Goal: Obtain resource: Download file/media

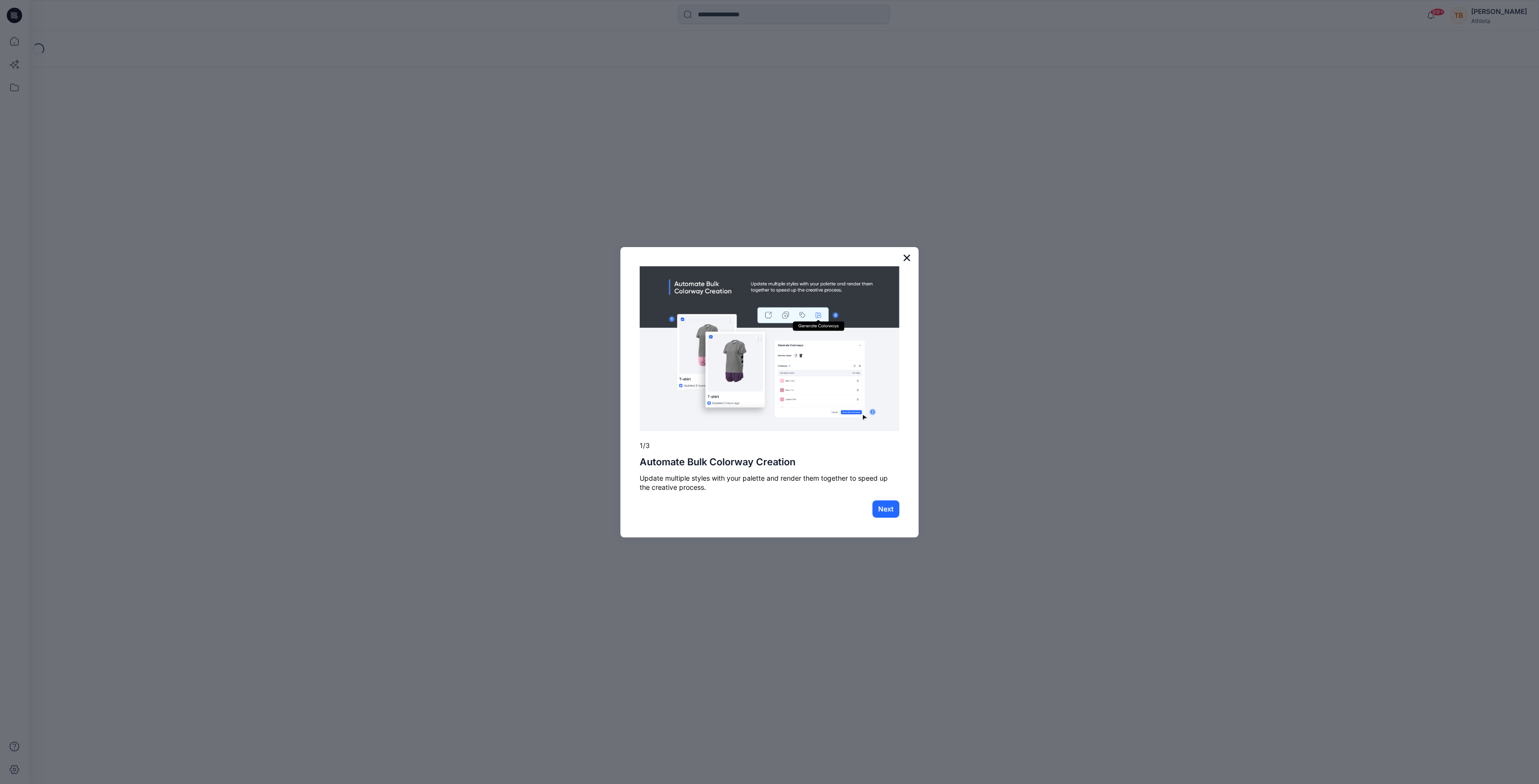
click at [905, 254] on button "×" at bounding box center [906, 257] width 9 height 16
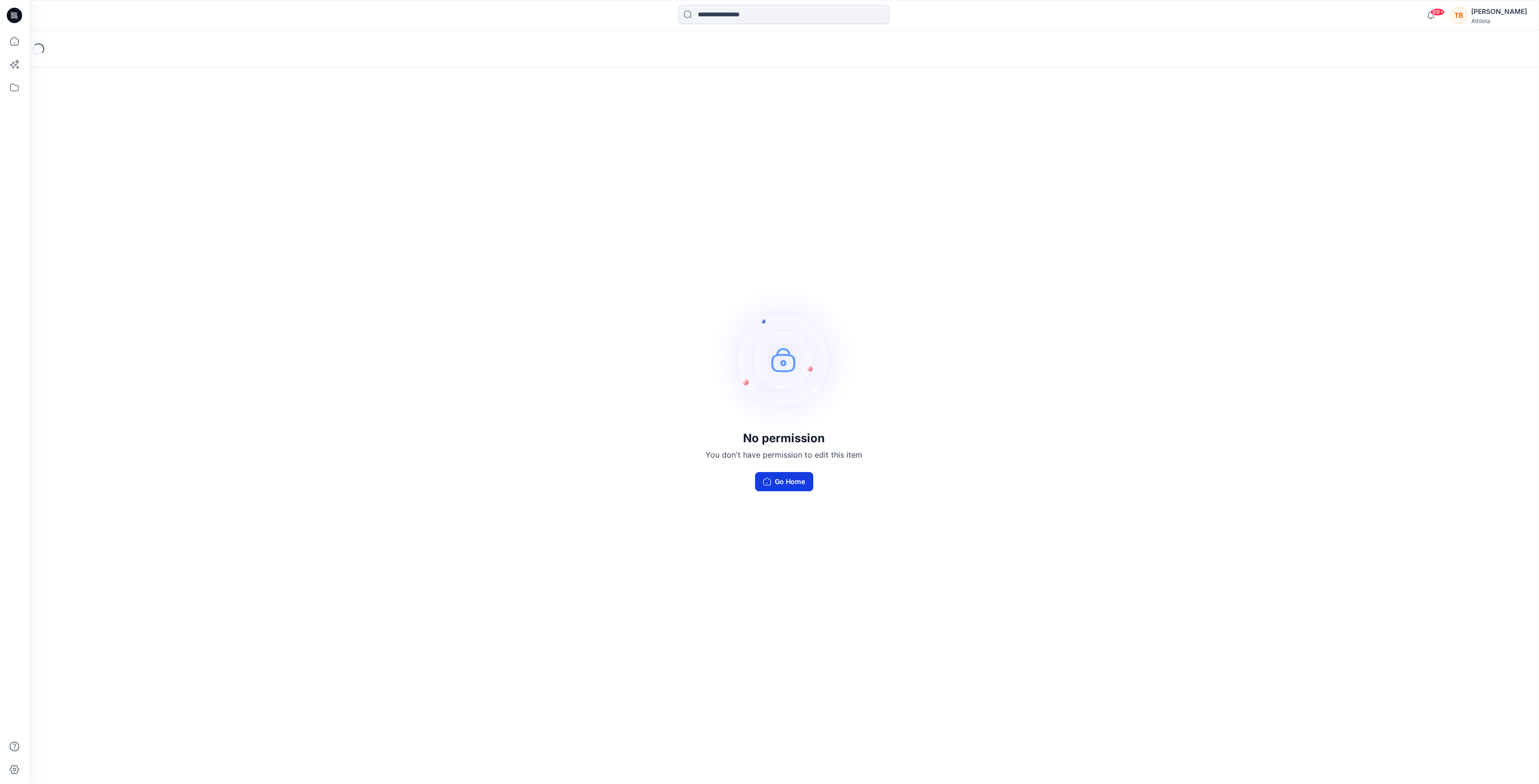
click at [784, 479] on button "Go Home" at bounding box center [784, 482] width 58 height 19
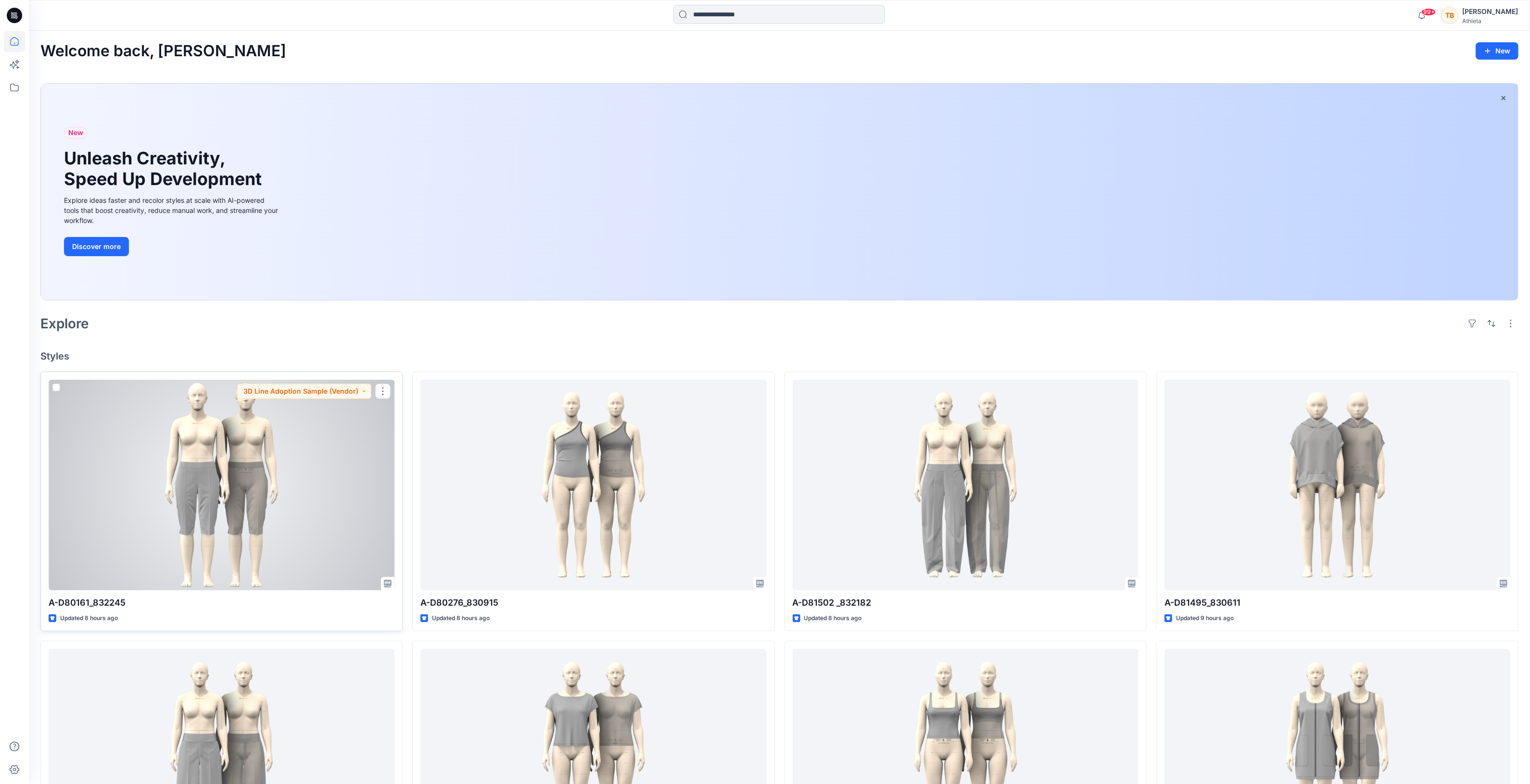
click at [284, 519] on div at bounding box center [221, 485] width 346 height 211
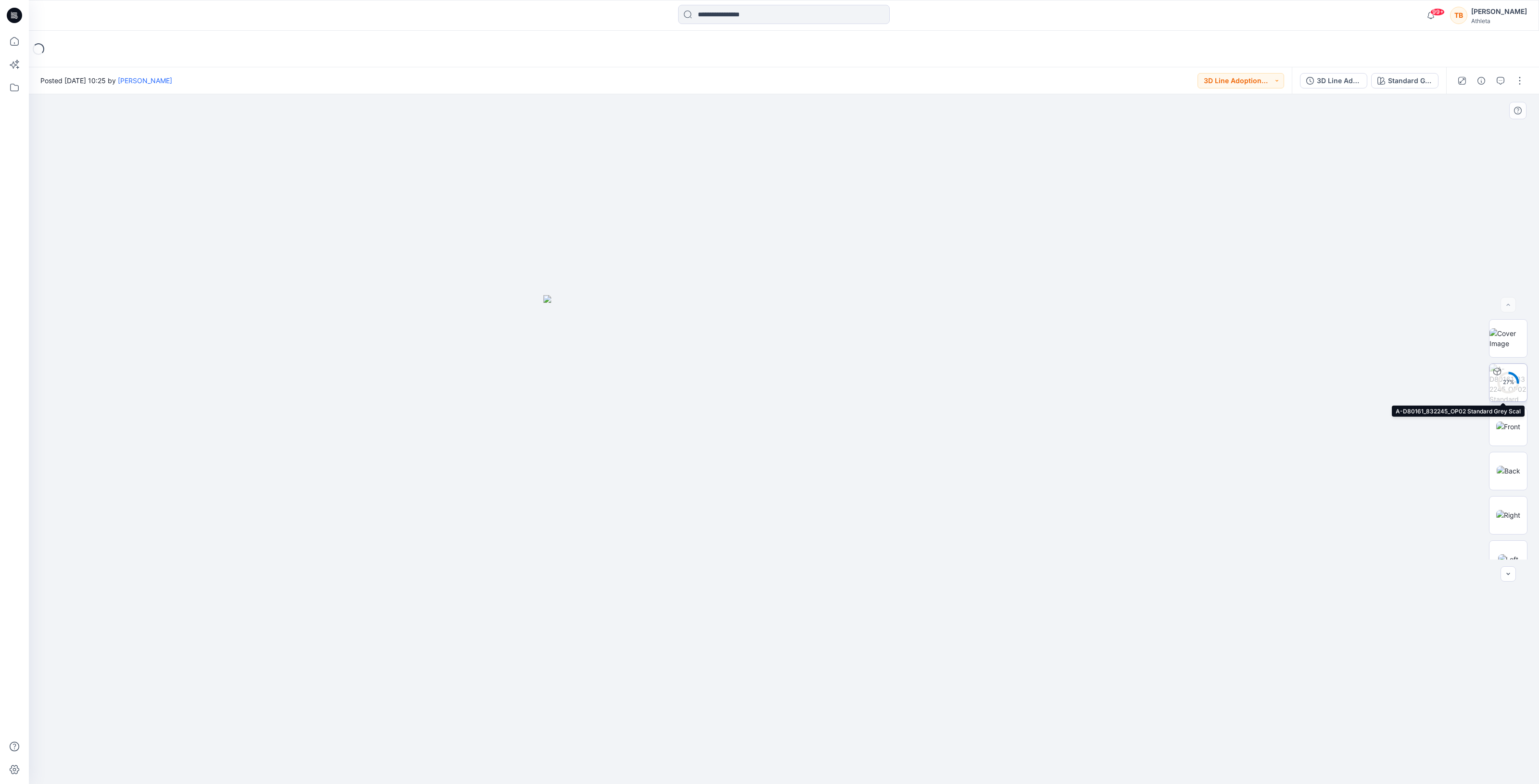
click at [1510, 385] on div "27 %" at bounding box center [1508, 382] width 23 height 8
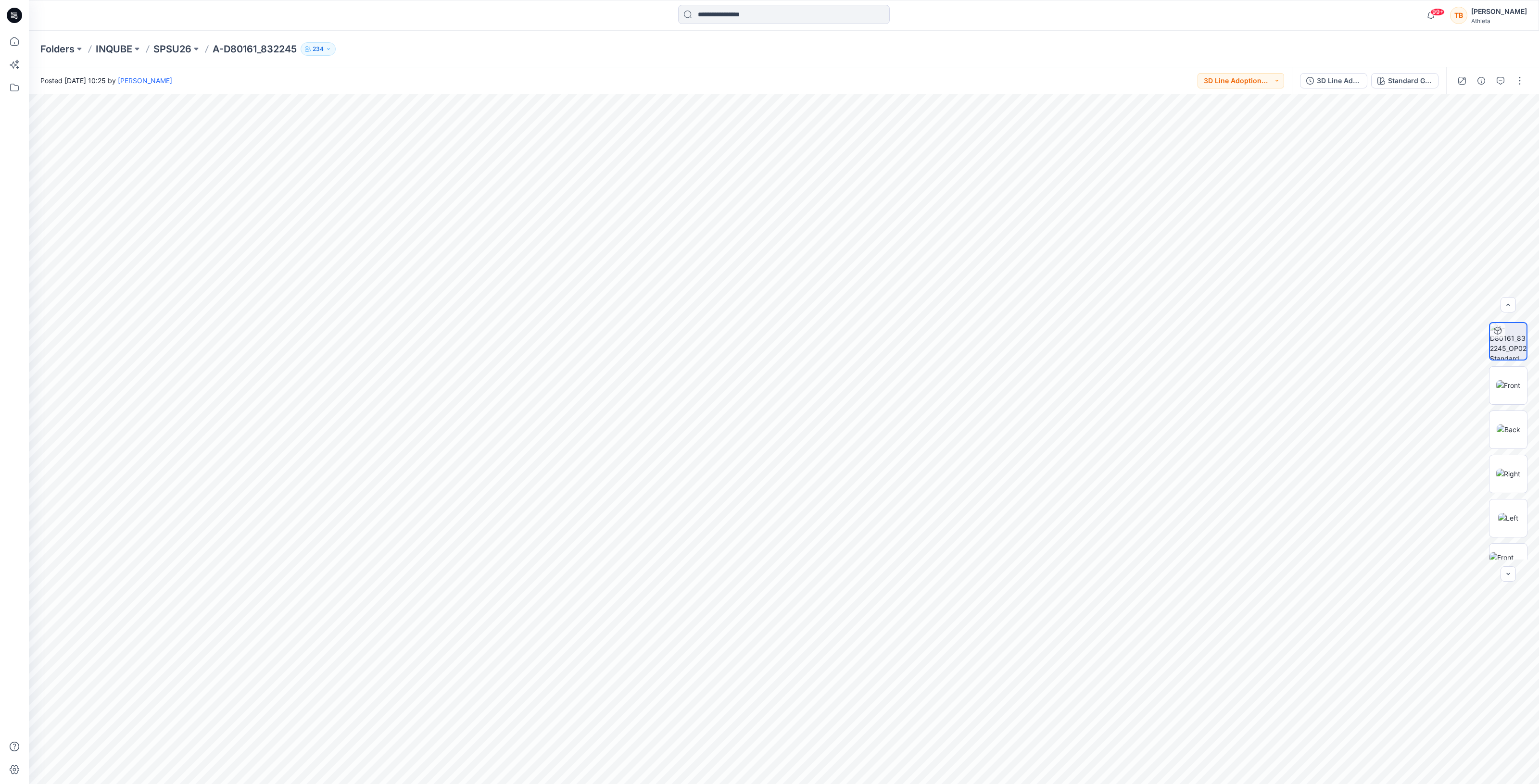
scroll to position [57, 0]
drag, startPoint x: 1531, startPoint y: 448, endPoint x: 1533, endPoint y: 494, distance: 46.0
click at [1533, 507] on div at bounding box center [1508, 439] width 62 height 240
click at [1518, 82] on button "button" at bounding box center [1520, 80] width 16 height 16
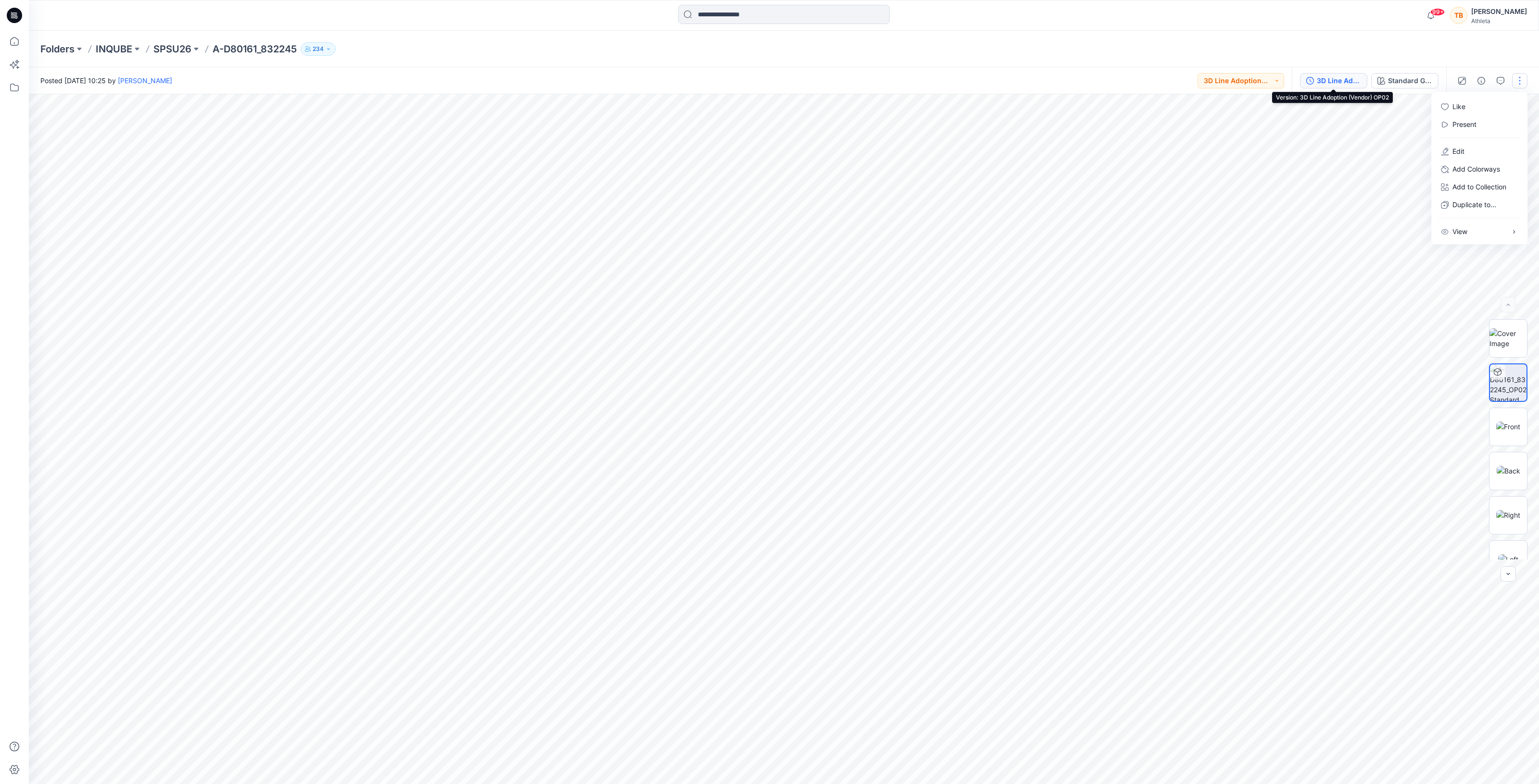
click at [1355, 84] on div "3D Line Adoption (Vendor) OP02" at bounding box center [1339, 80] width 44 height 10
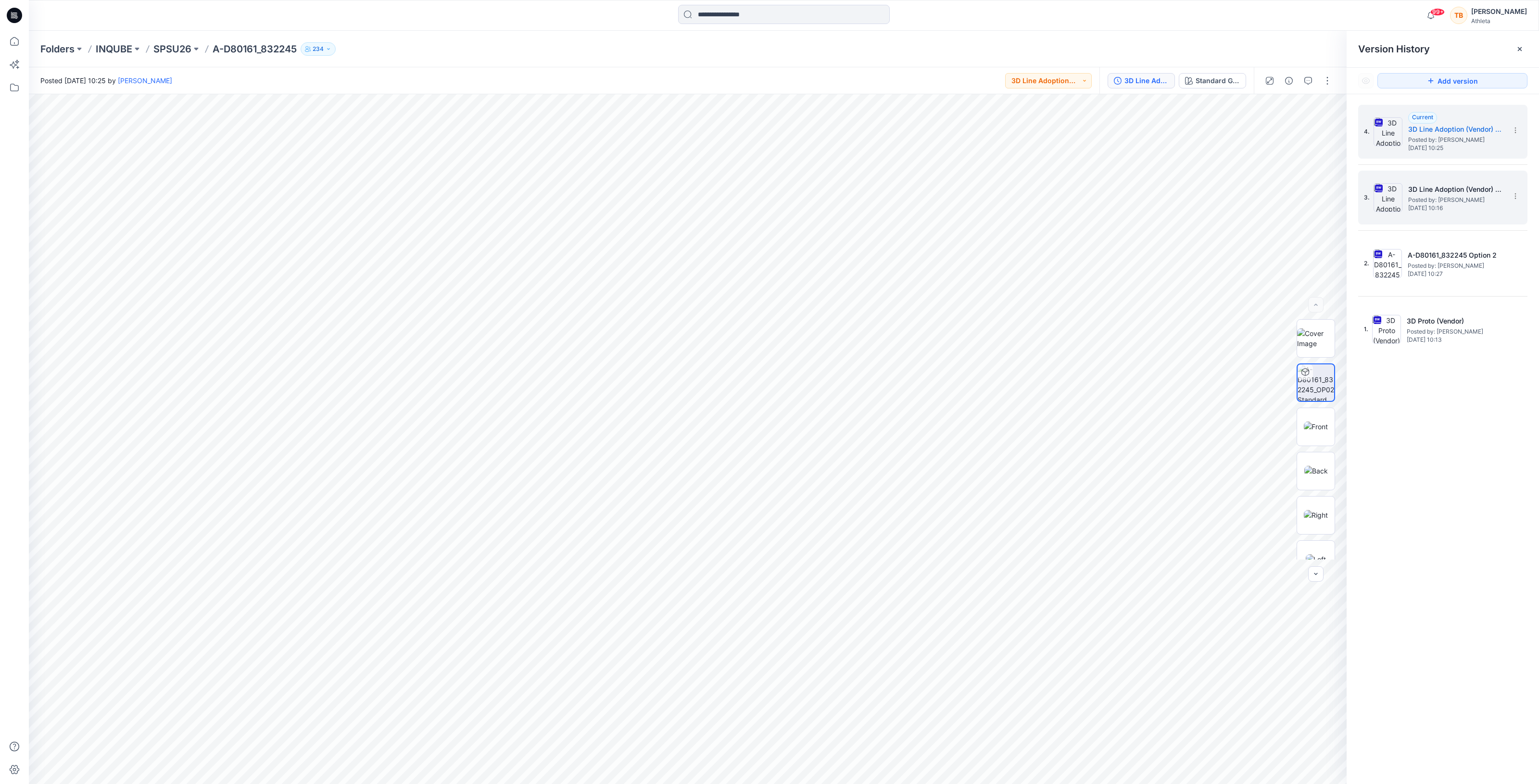
click at [1478, 196] on span "Posted by: [PERSON_NAME]" at bounding box center [1456, 199] width 96 height 10
click at [1313, 390] on img at bounding box center [1316, 382] width 37 height 37
click at [1513, 195] on icon at bounding box center [1515, 196] width 7 height 7
click at [1478, 216] on span "Download Source BW File" at bounding box center [1467, 216] width 80 height 12
click at [1200, 83] on div "Standard Grey Scale" at bounding box center [1218, 80] width 44 height 10
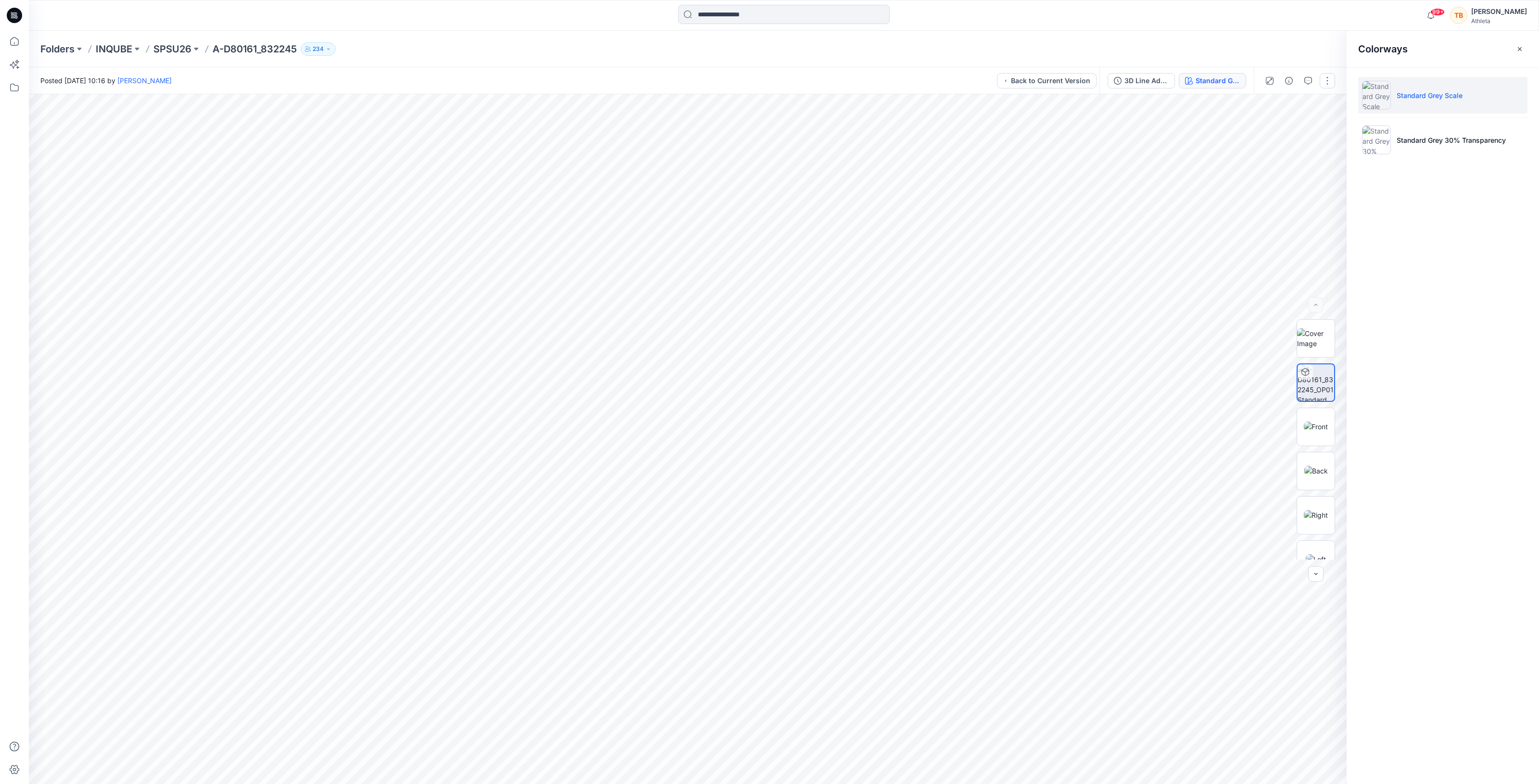
click at [1326, 86] on button "button" at bounding box center [1327, 80] width 16 height 16
drag, startPoint x: 1396, startPoint y: 232, endPoint x: 1385, endPoint y: 155, distance: 77.8
click at [1395, 228] on div "Colorways Standard Grey Scale Standard Grey 30% Transparency" at bounding box center [1443, 407] width 193 height 754
click at [1144, 81] on div "3D Line Adoption (Vendor) OP1" at bounding box center [1146, 80] width 44 height 10
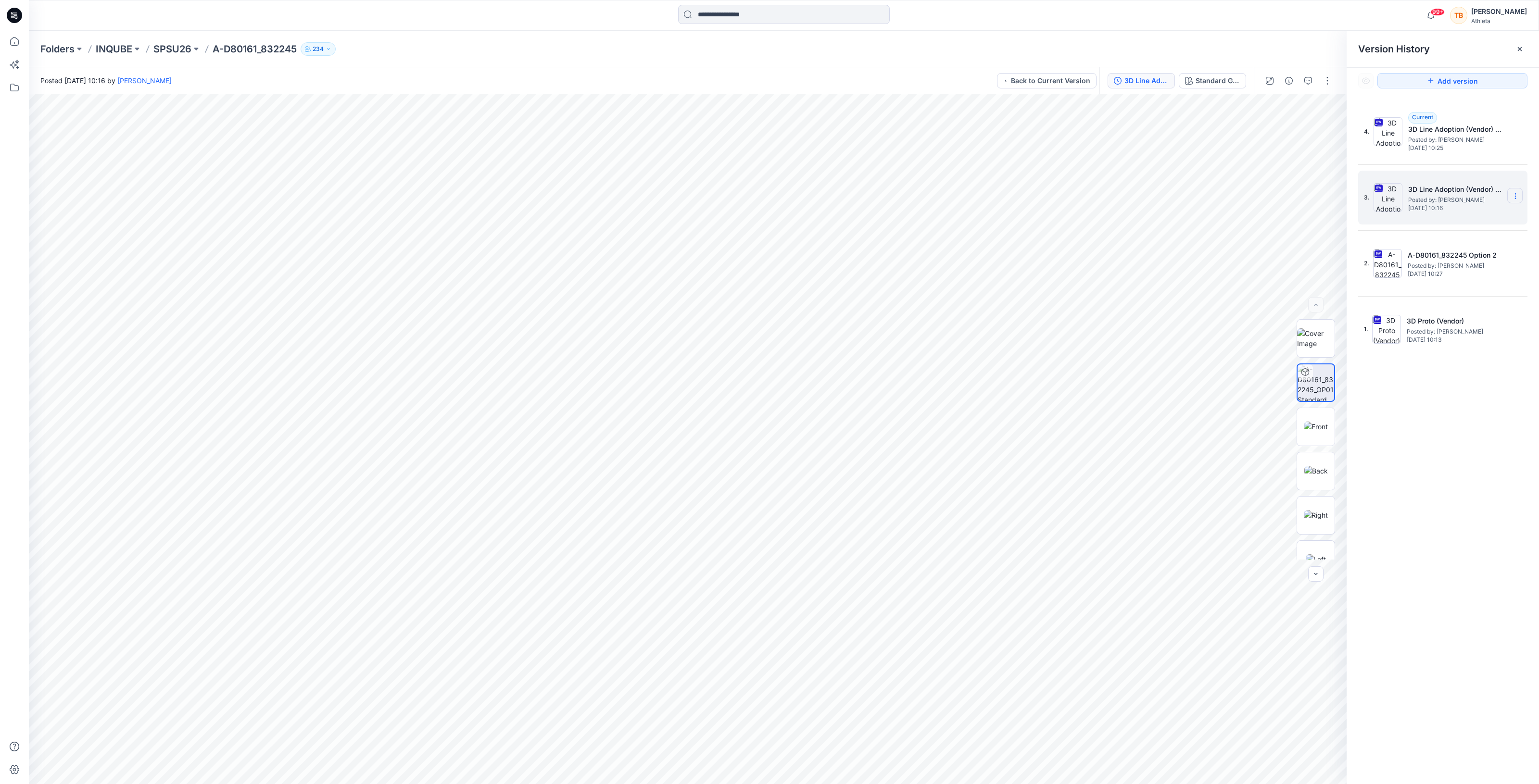
click at [1515, 194] on icon at bounding box center [1515, 193] width 1 height 1
click at [1474, 188] on h5 "3D Line Adoption (Vendor) OP1" at bounding box center [1456, 190] width 96 height 12
